Goal: Information Seeking & Learning: Learn about a topic

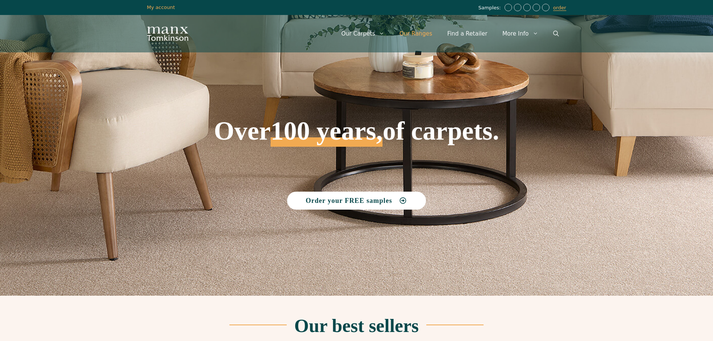
click at [420, 35] on link "Our Ranges" at bounding box center [416, 33] width 48 height 22
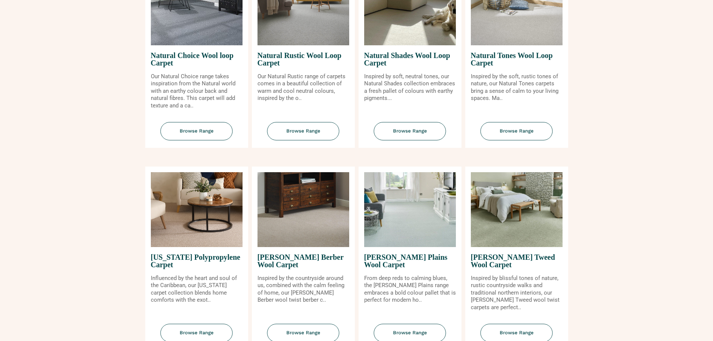
scroll to position [599, 0]
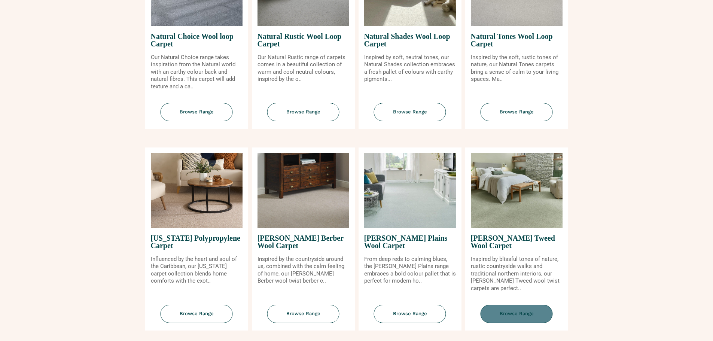
click at [518, 316] on span "Browse Range" at bounding box center [516, 314] width 72 height 18
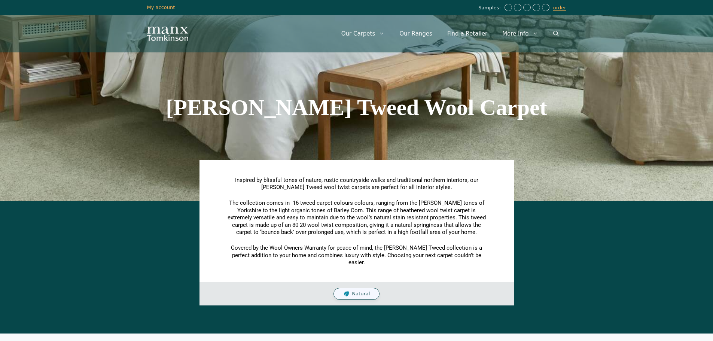
click at [366, 291] on span "Natural" at bounding box center [361, 294] width 18 height 6
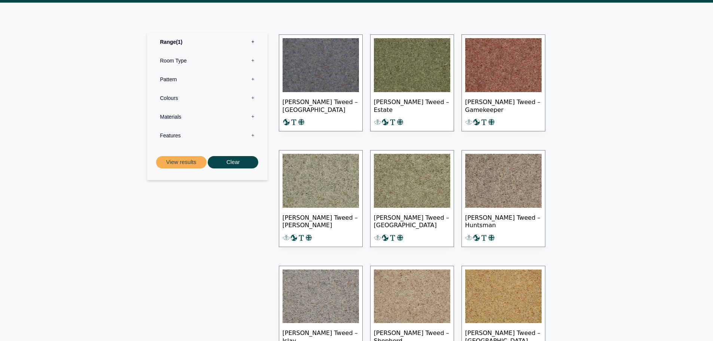
scroll to position [337, 0]
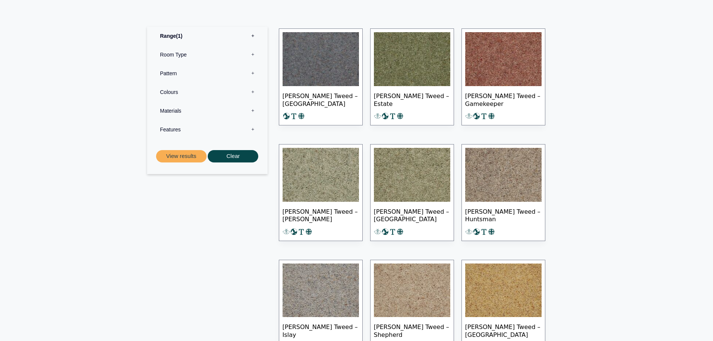
click at [319, 168] on img at bounding box center [321, 175] width 76 height 54
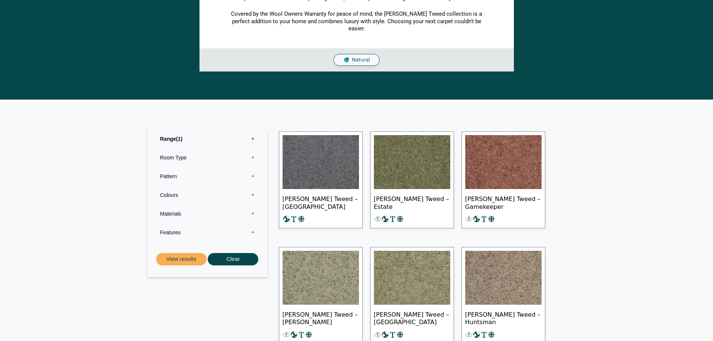
scroll to position [112, 0]
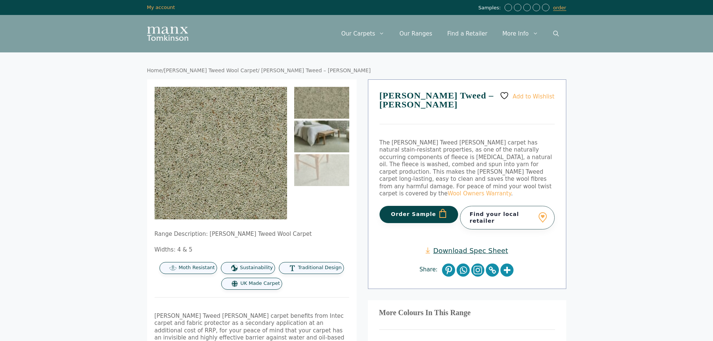
click at [316, 138] on img at bounding box center [321, 136] width 55 height 32
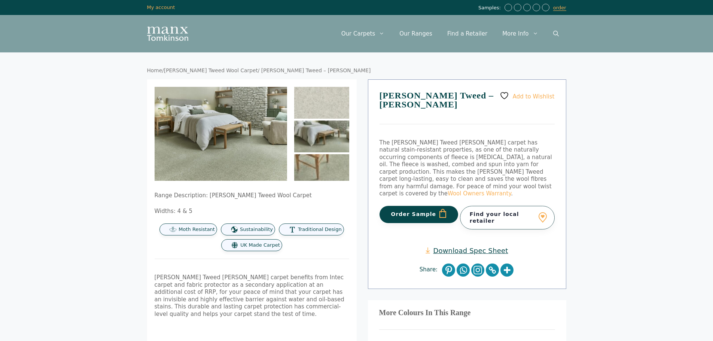
click at [310, 170] on img at bounding box center [321, 170] width 55 height 32
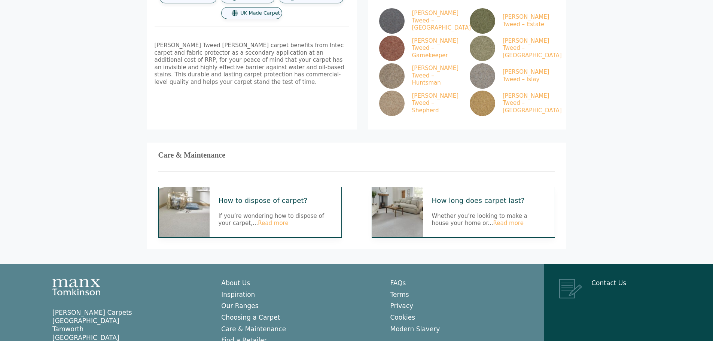
scroll to position [337, 0]
click at [261, 219] on link "Read more" at bounding box center [273, 222] width 30 height 7
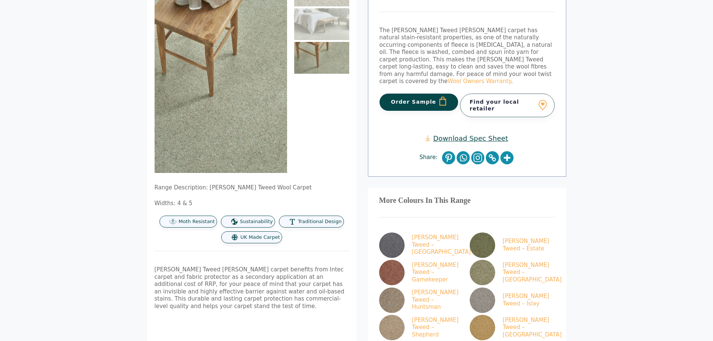
scroll to position [0, 0]
